Goal: Task Accomplishment & Management: Complete application form

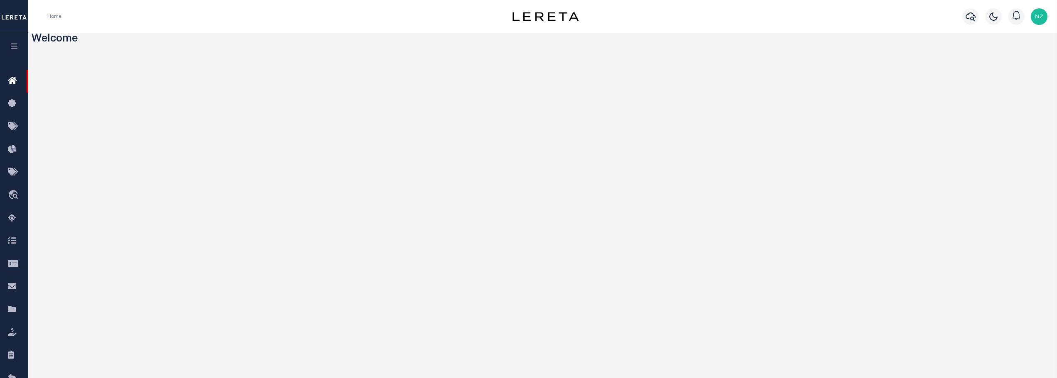
click at [16, 46] on icon "button" at bounding box center [15, 45] width 10 height 7
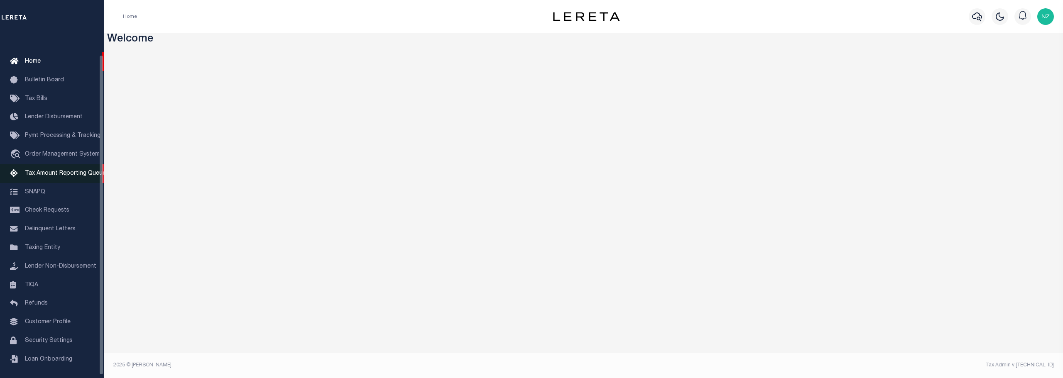
scroll to position [26, 0]
click at [32, 279] on span "TIQA" at bounding box center [31, 282] width 13 height 6
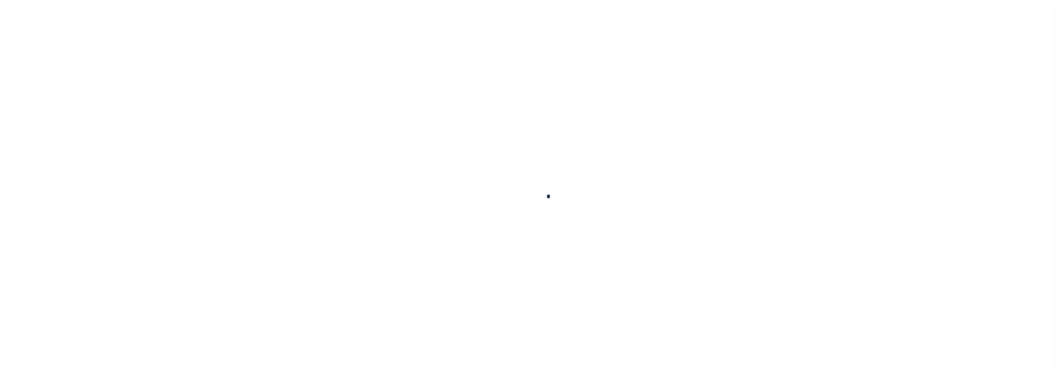
scroll to position [26, 0]
select select "200"
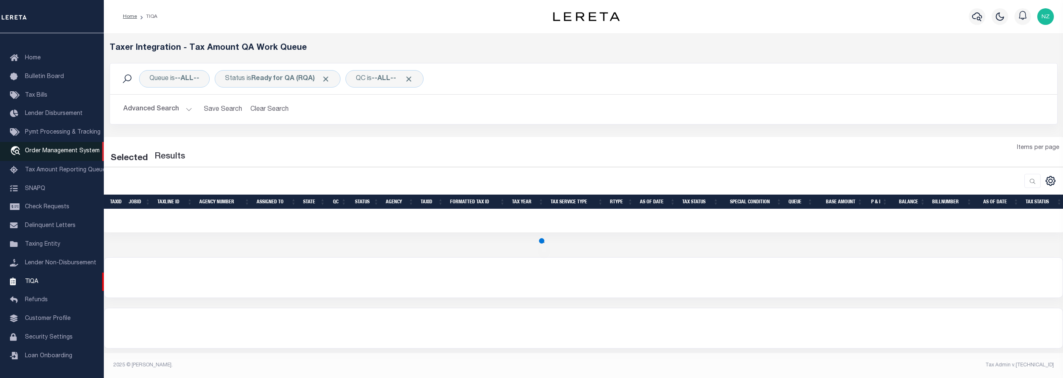
select select "200"
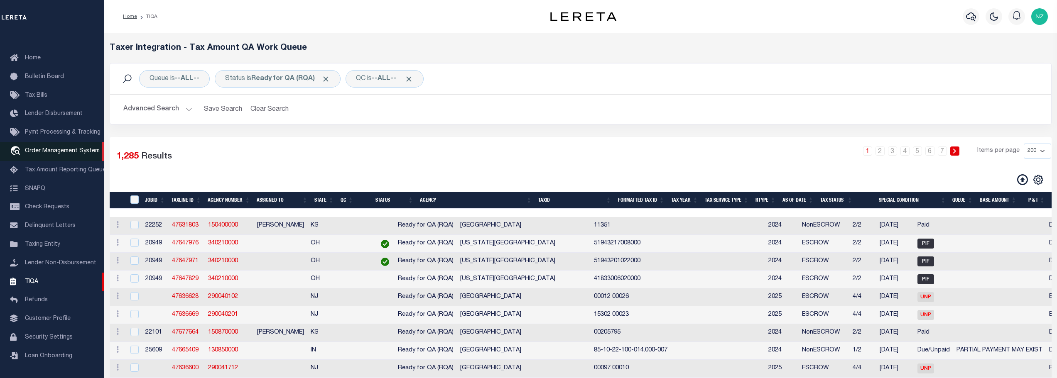
click at [52, 148] on span "Order Management System" at bounding box center [62, 151] width 75 height 6
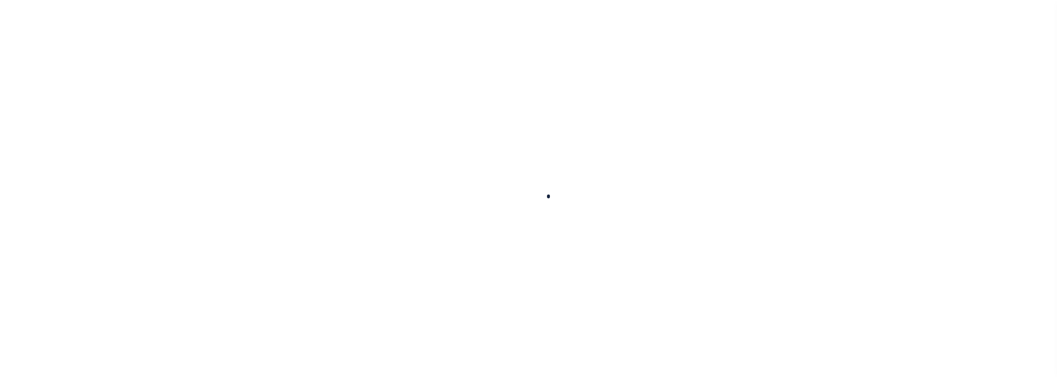
scroll to position [26, 0]
select select "200"
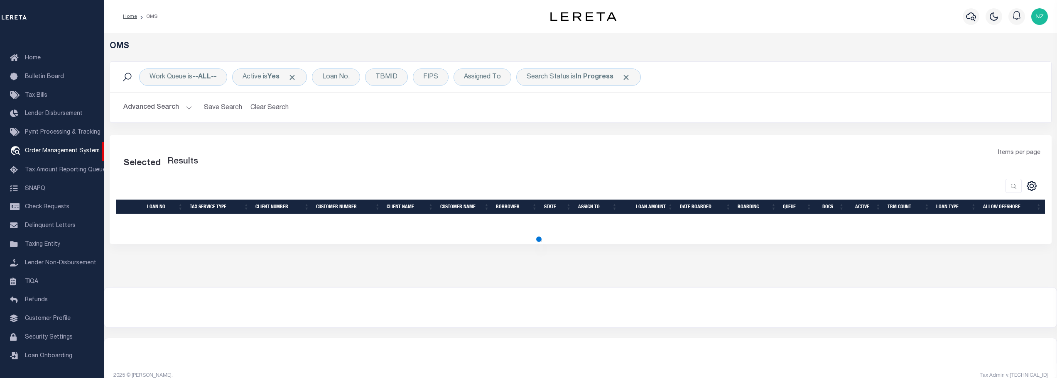
select select "200"
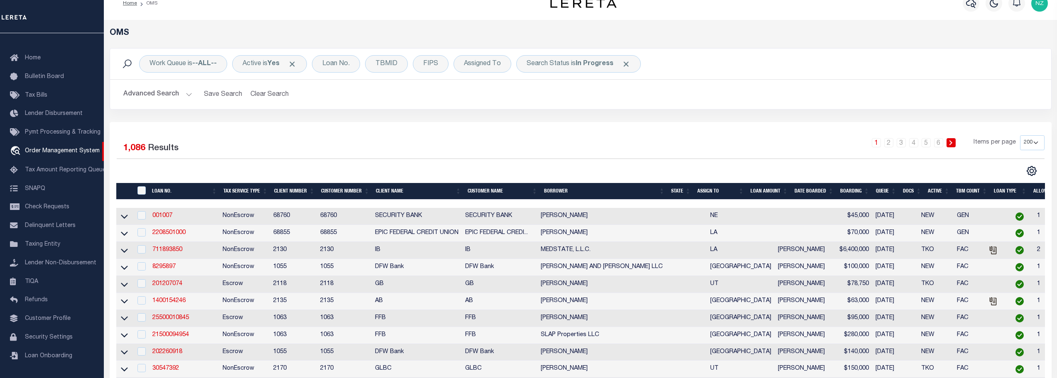
scroll to position [22, 0]
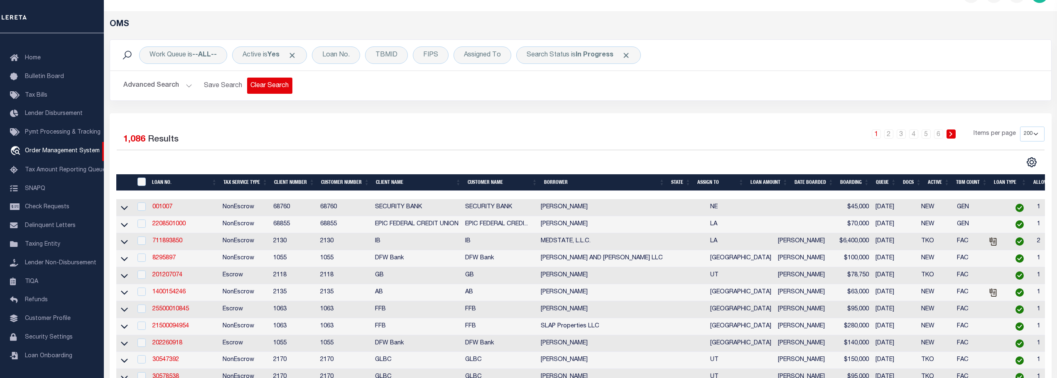
click at [272, 86] on button "Clear Search" at bounding box center [269, 86] width 45 height 16
click at [627, 54] on span "Click to Remove" at bounding box center [626, 55] width 9 height 9
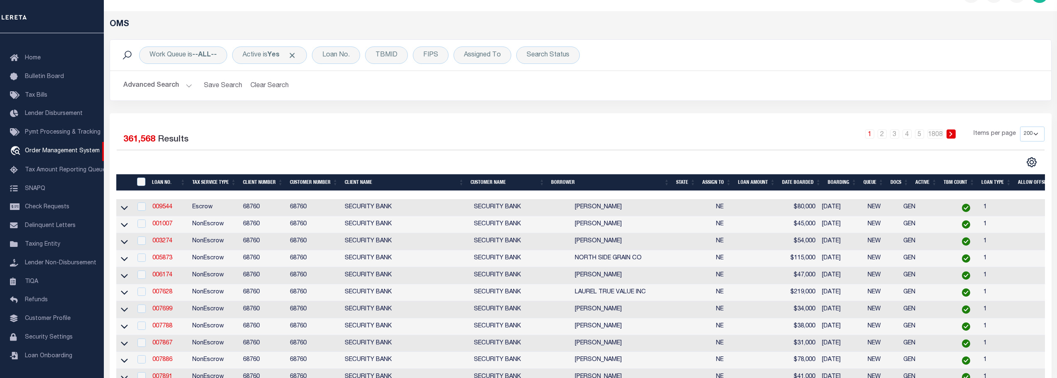
scroll to position [64, 0]
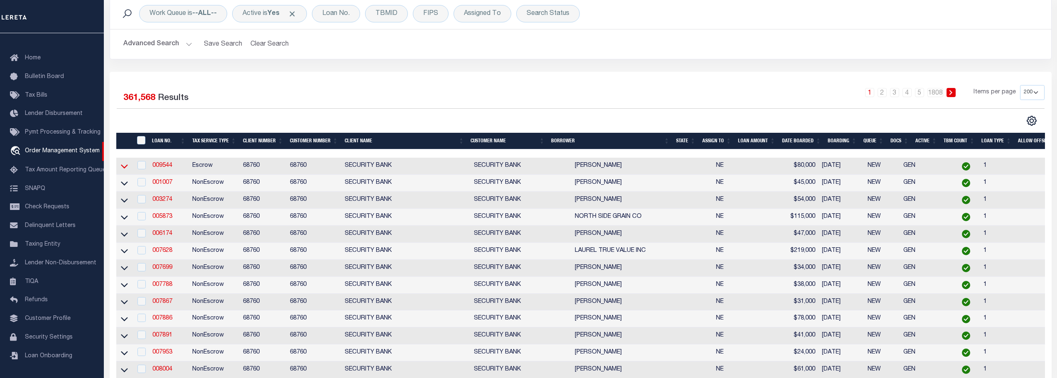
click at [125, 166] on icon at bounding box center [124, 166] width 7 height 9
click at [165, 166] on link "009544" at bounding box center [162, 166] width 20 height 6
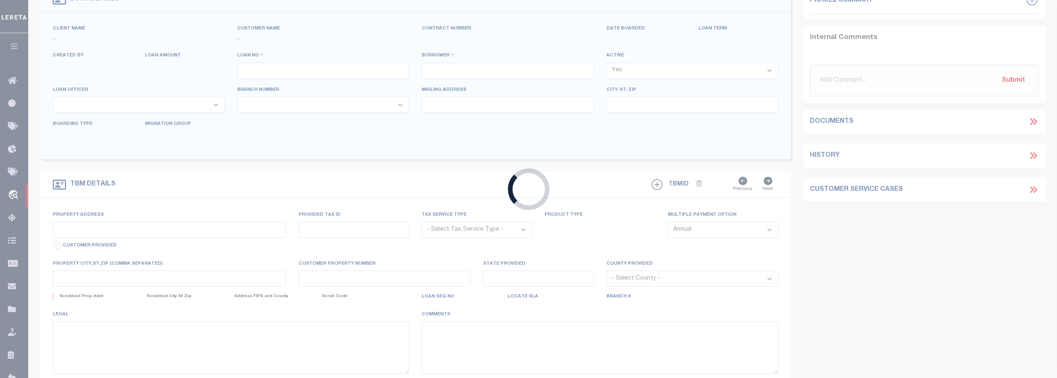
type input "009544"
type input "[PERSON_NAME]"
select select
type input "1218 [PERSON_NAME]"
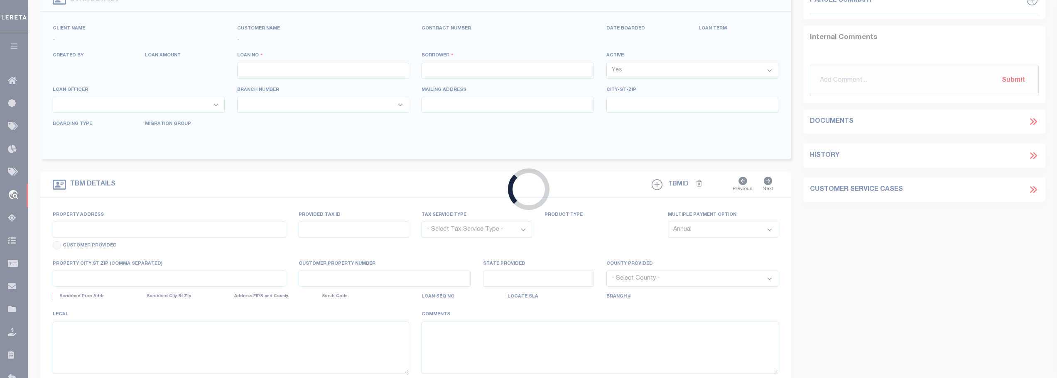
type input "[PERSON_NAME] NE 68787"
select select
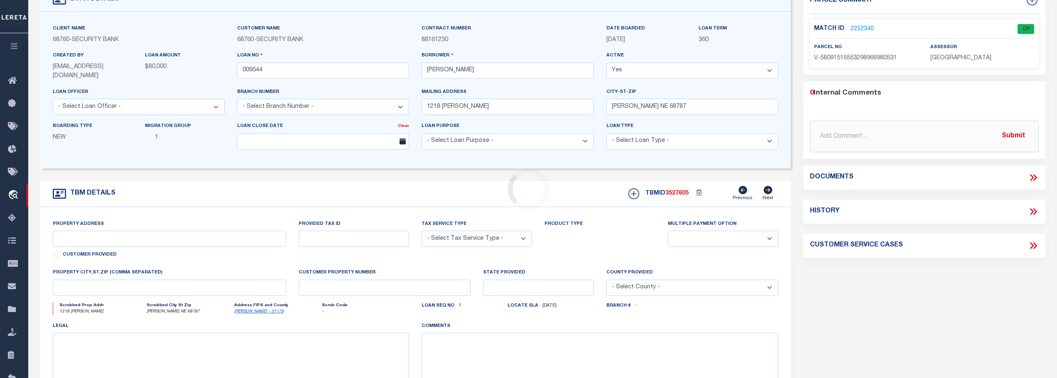
type input "1218 [PERSON_NAME]"
radio input "true"
select select "Escrow"
select select
type input "[PERSON_NAME] NE 68787"
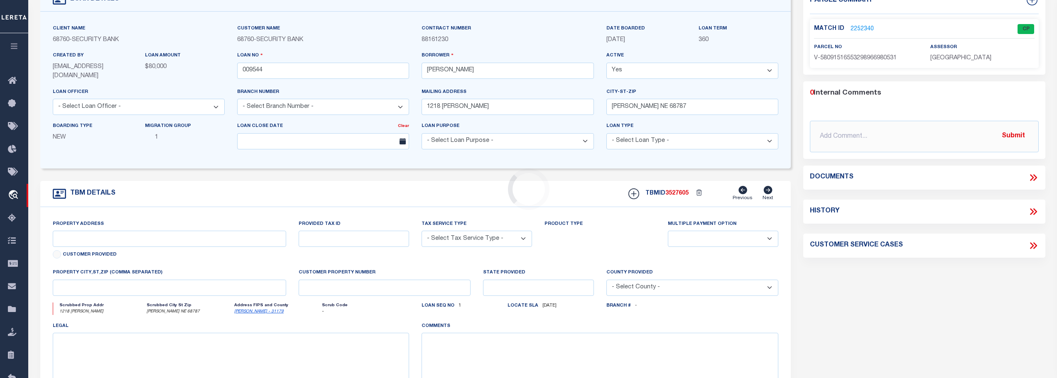
type input "009544"
type input "NE"
type textarea "UNVERIFIED CUSTOMER SUPPLIED APN 496700"
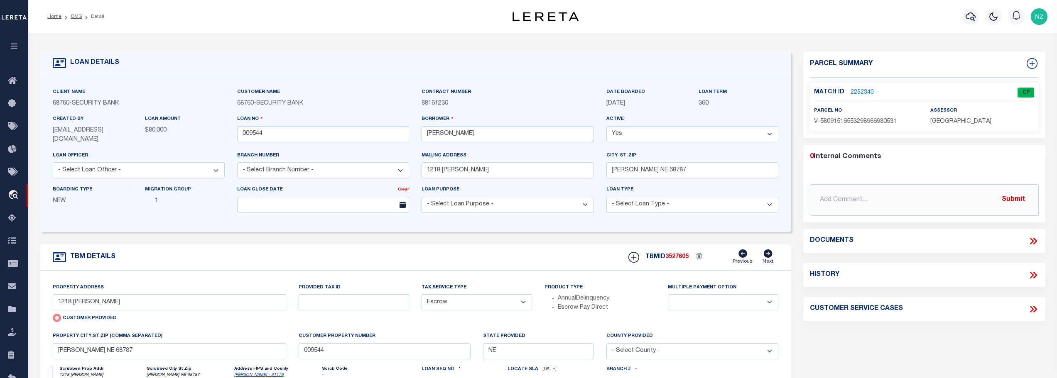
click at [853, 88] on link "2252340" at bounding box center [862, 92] width 23 height 9
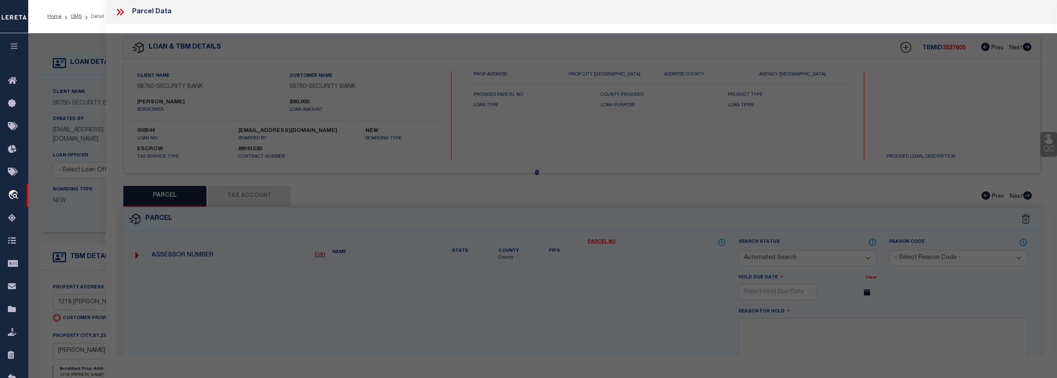
checkbox input "false"
select select "CP"
type input "1218 [PERSON_NAME]"
checkbox input "false"
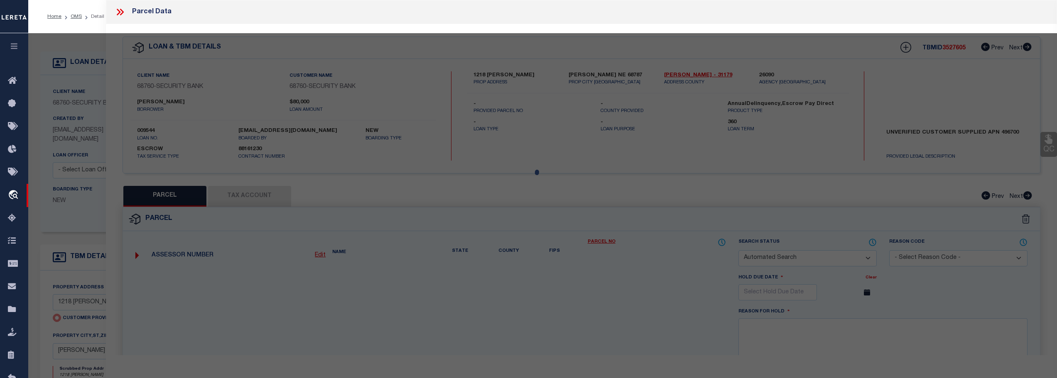
type input "[PERSON_NAME] NE 68787"
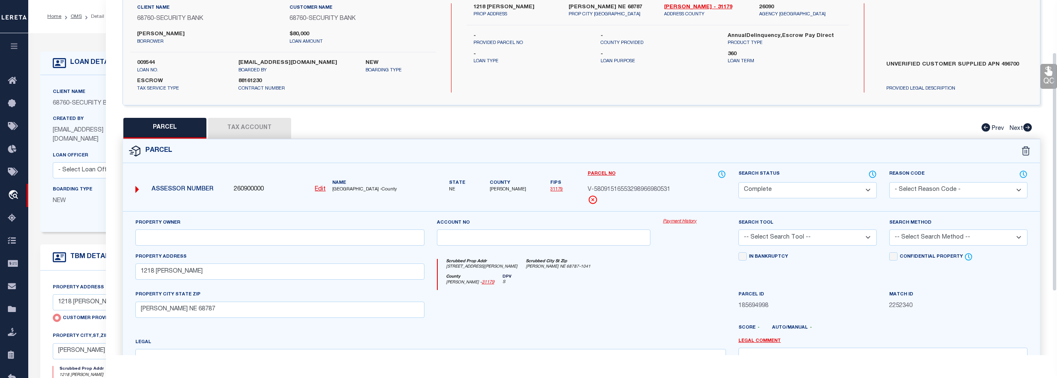
scroll to position [83, 0]
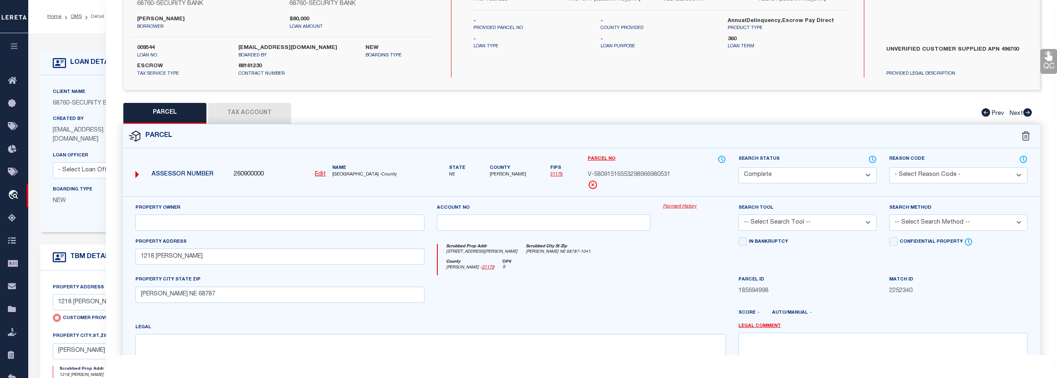
click at [253, 113] on button "Tax Account" at bounding box center [249, 113] width 83 height 21
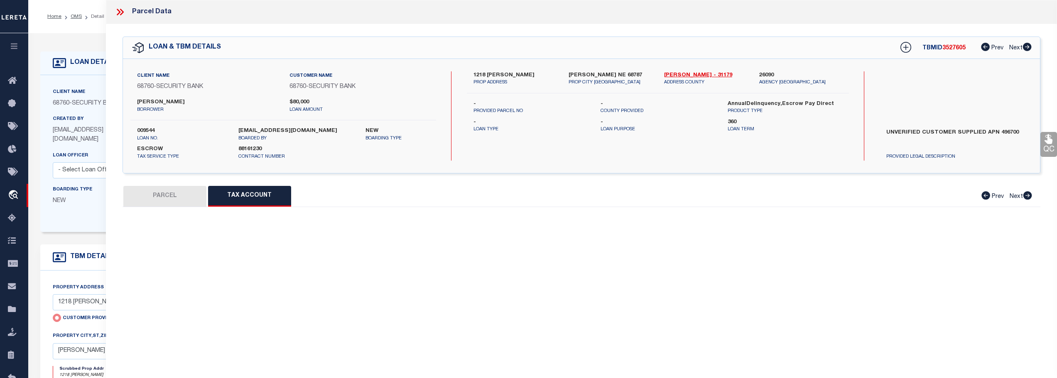
scroll to position [0, 0]
select select "100"
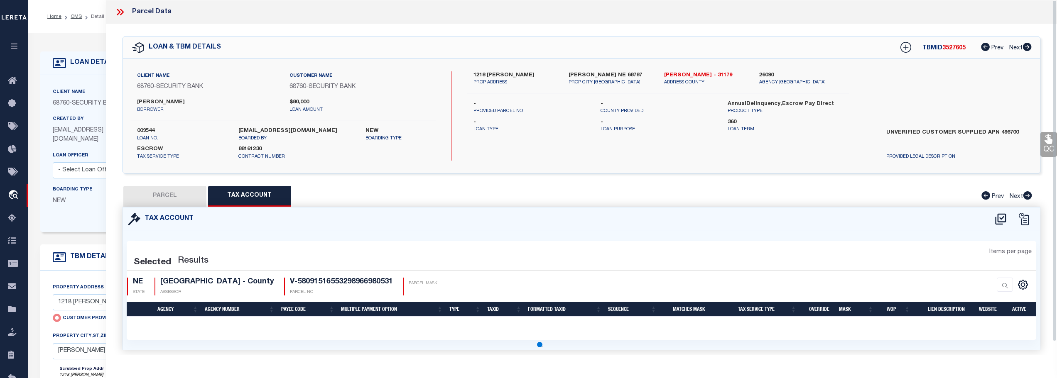
select select "100"
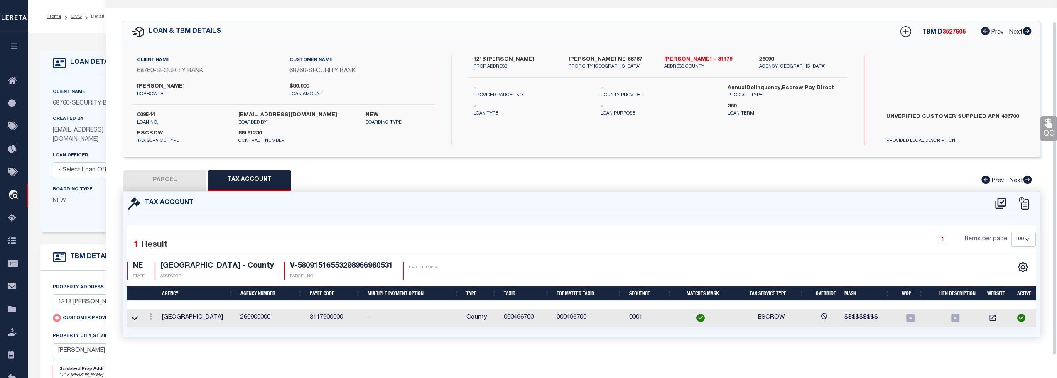
scroll to position [23, 0]
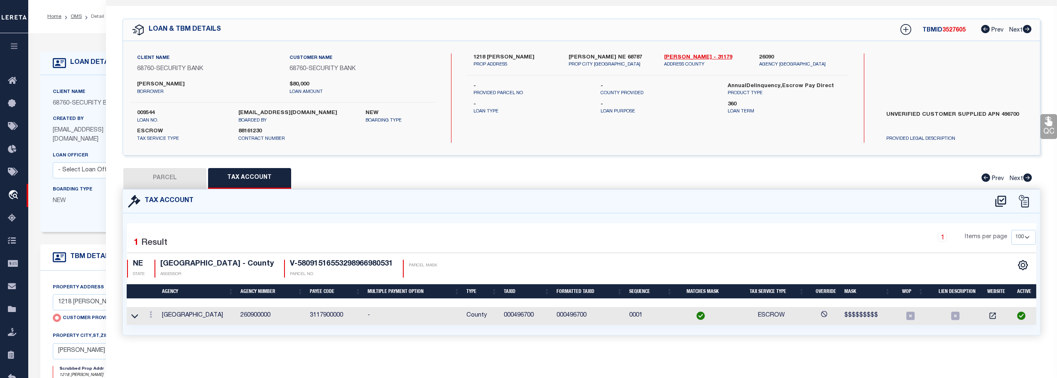
click at [170, 168] on button "PARCEL" at bounding box center [164, 178] width 83 height 21
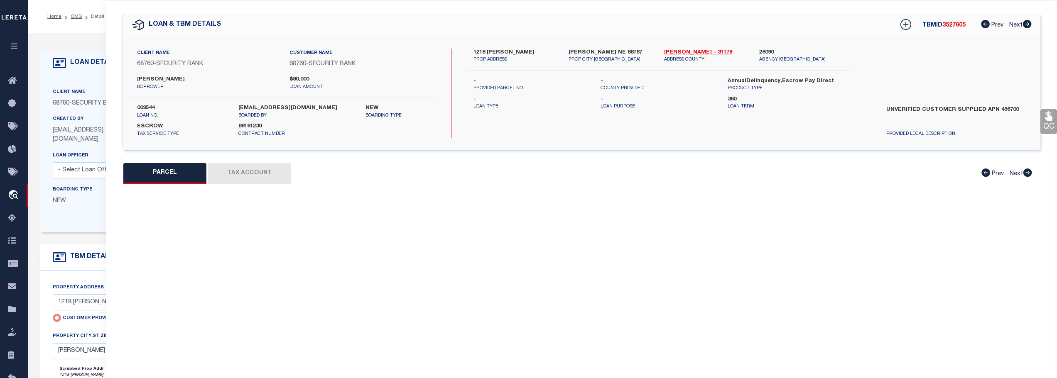
select select "AS"
checkbox input "false"
select select "CP"
type input "1218 [PERSON_NAME]"
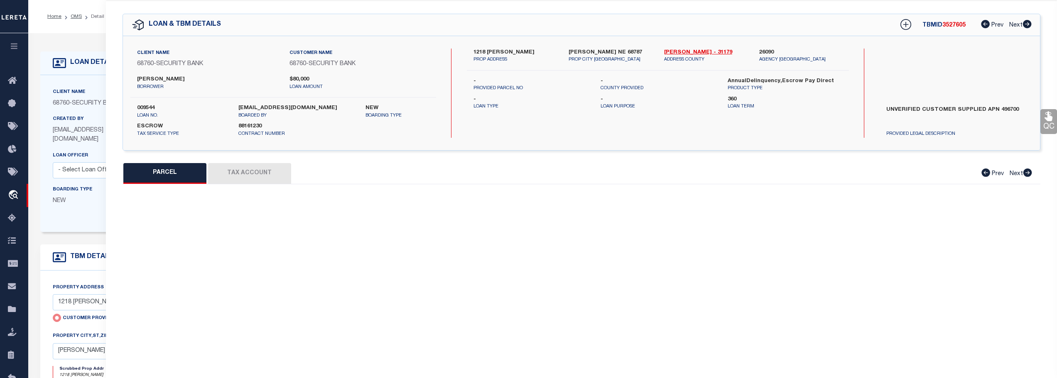
checkbox input "false"
type input "[PERSON_NAME] NE 68787"
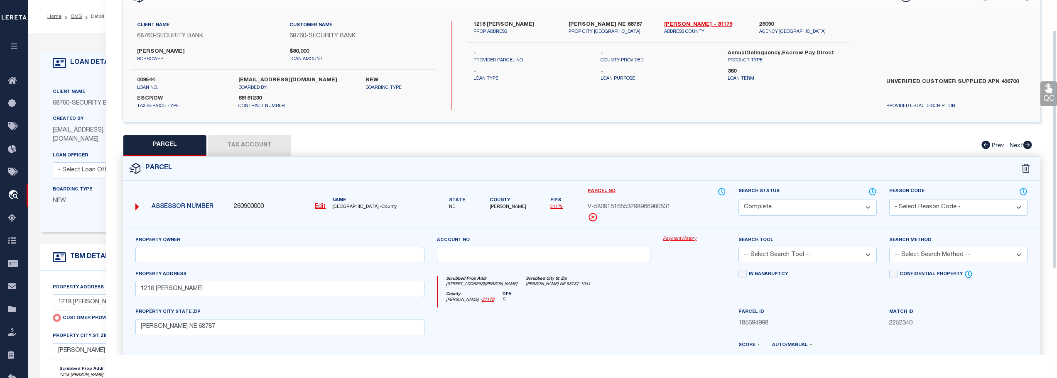
scroll to position [64, 0]
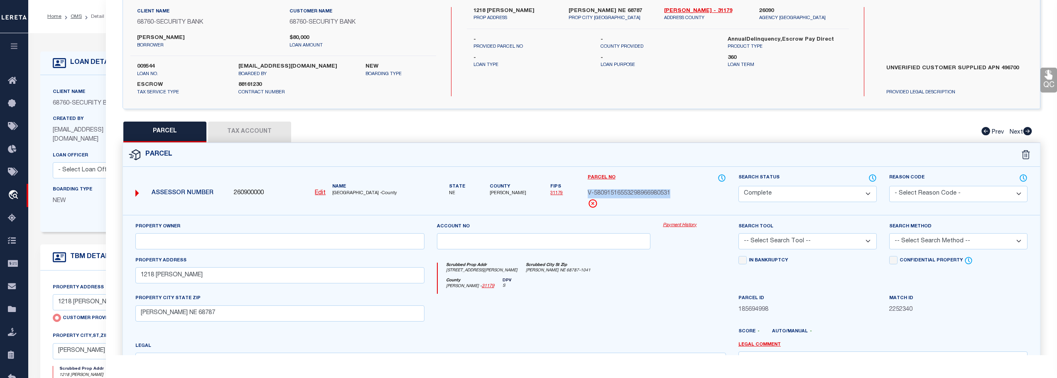
drag, startPoint x: 587, startPoint y: 192, endPoint x: 678, endPoint y: 193, distance: 91.8
click at [678, 193] on div "Parcel No V-58091516553298966980531" at bounding box center [657, 195] width 151 height 42
click at [646, 191] on span "V-58091516553298966980531" at bounding box center [629, 193] width 83 height 9
click at [1031, 130] on icon at bounding box center [1028, 131] width 9 height 8
click at [1027, 133] on icon at bounding box center [1028, 131] width 9 height 8
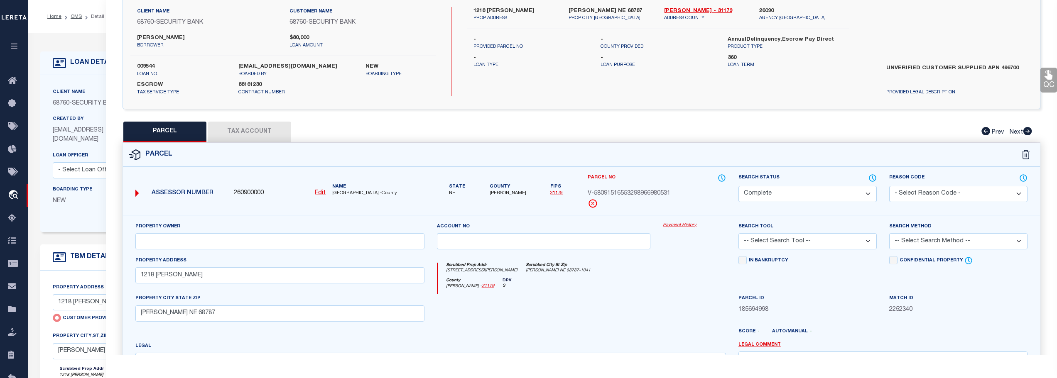
click at [1028, 131] on icon at bounding box center [1027, 131] width 9 height 8
click at [984, 131] on icon at bounding box center [986, 131] width 9 height 8
click at [985, 131] on icon at bounding box center [986, 131] width 9 height 8
click at [175, 242] on input "text" at bounding box center [279, 241] width 289 height 16
drag, startPoint x: 595, startPoint y: 191, endPoint x: 670, endPoint y: 189, distance: 75.2
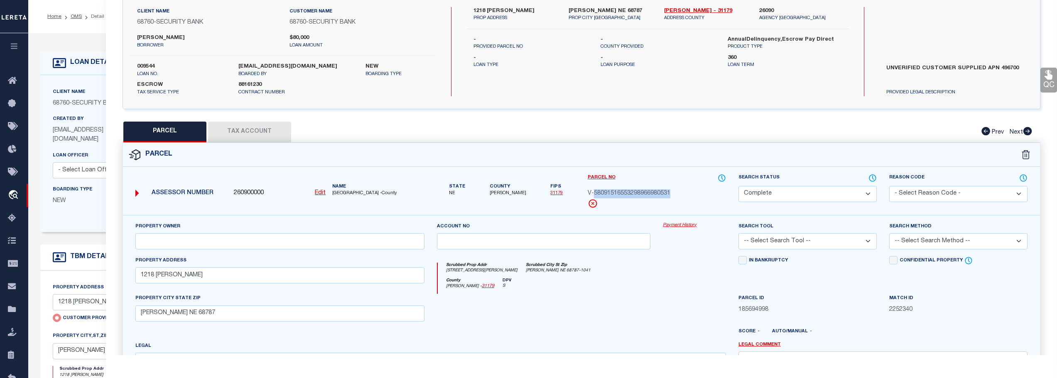
click at [670, 189] on span "V-58091516553298966980531" at bounding box center [629, 193] width 83 height 9
click at [627, 194] on span "V-58091516553298966980531" at bounding box center [629, 193] width 83 height 9
click at [172, 237] on input "text" at bounding box center [279, 241] width 289 height 16
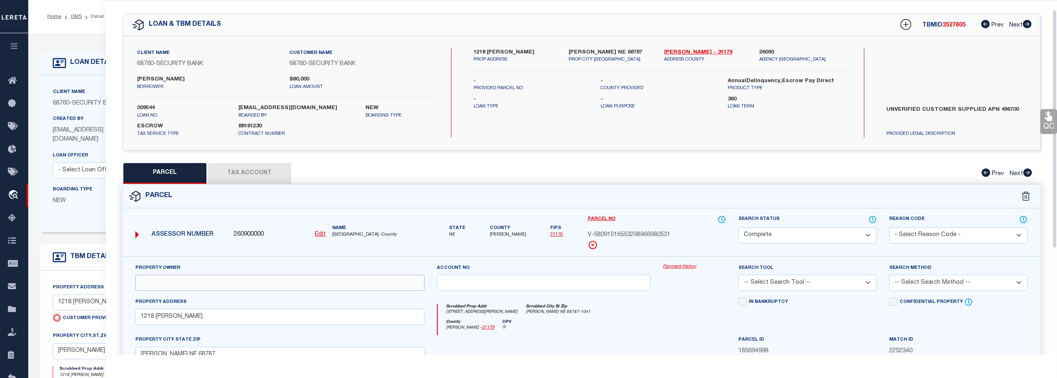
scroll to position [0, 0]
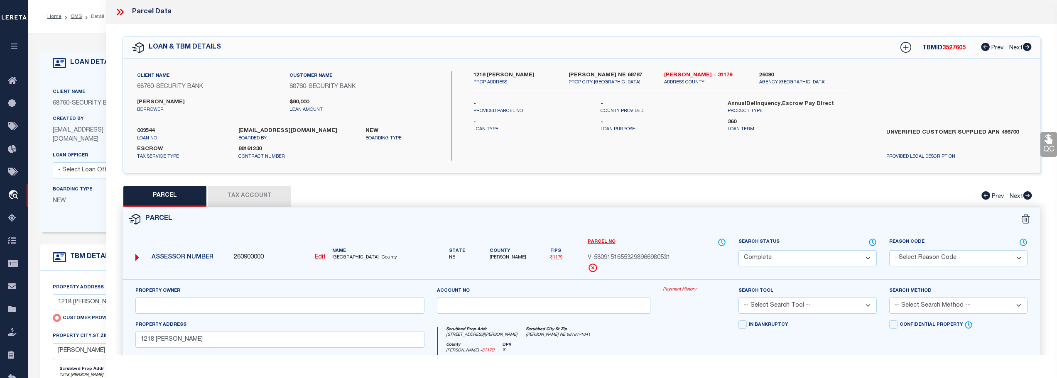
click at [117, 12] on icon at bounding box center [120, 12] width 11 height 11
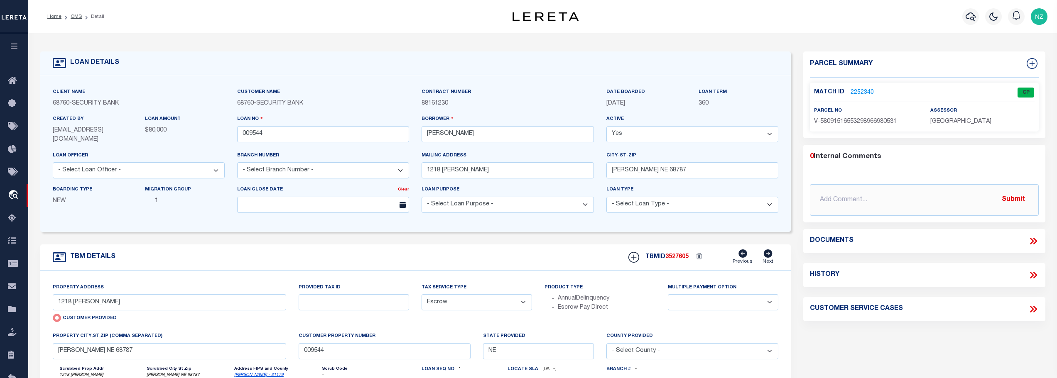
click at [832, 277] on h4 "History" at bounding box center [824, 275] width 29 height 8
click at [1036, 275] on icon at bounding box center [1035, 275] width 4 height 7
select select "100"
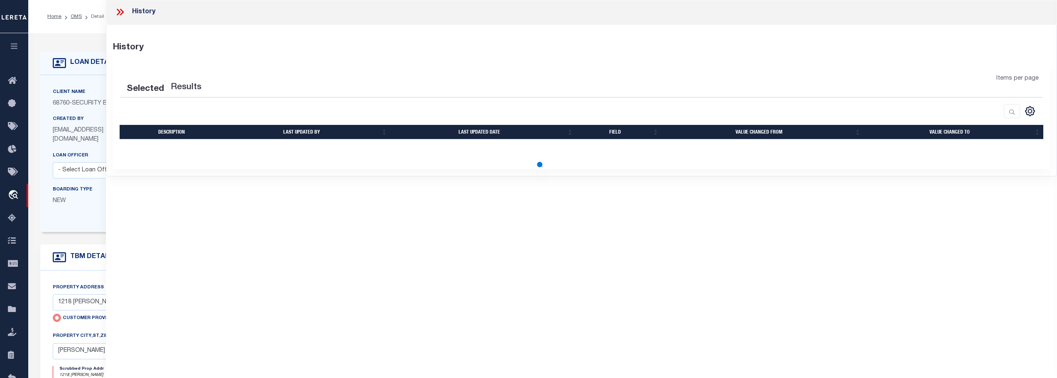
select select "100"
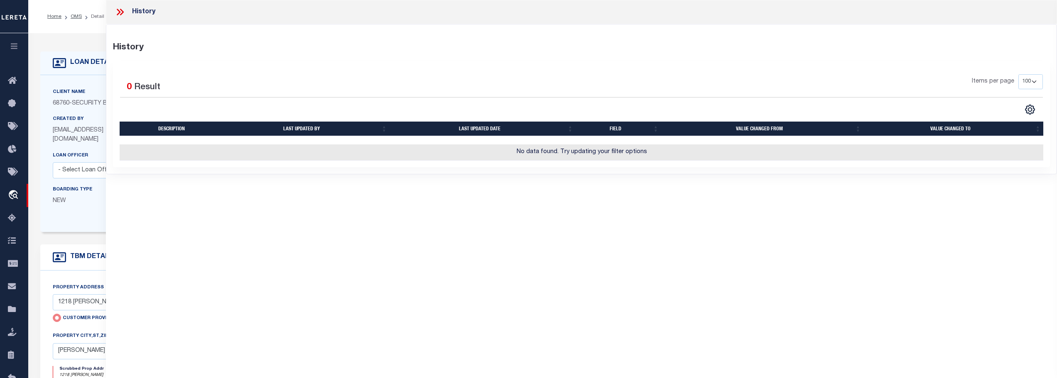
click at [118, 13] on icon at bounding box center [119, 12] width 4 height 7
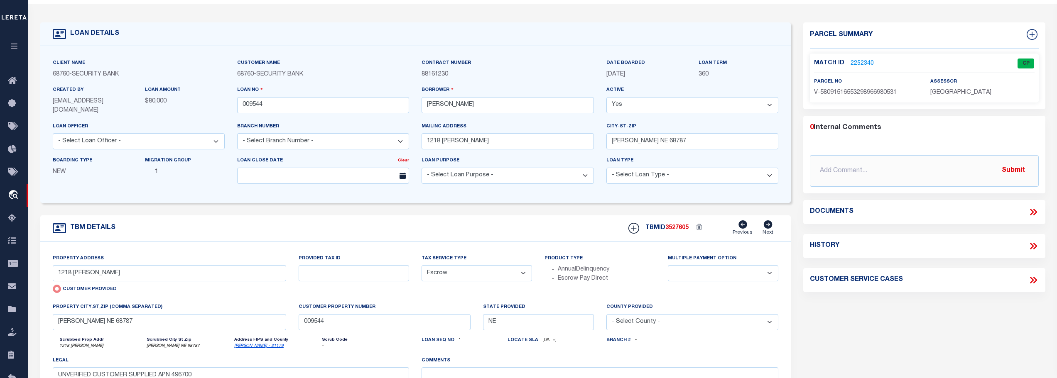
scroll to position [42, 0]
